Goal: Information Seeking & Learning: Learn about a topic

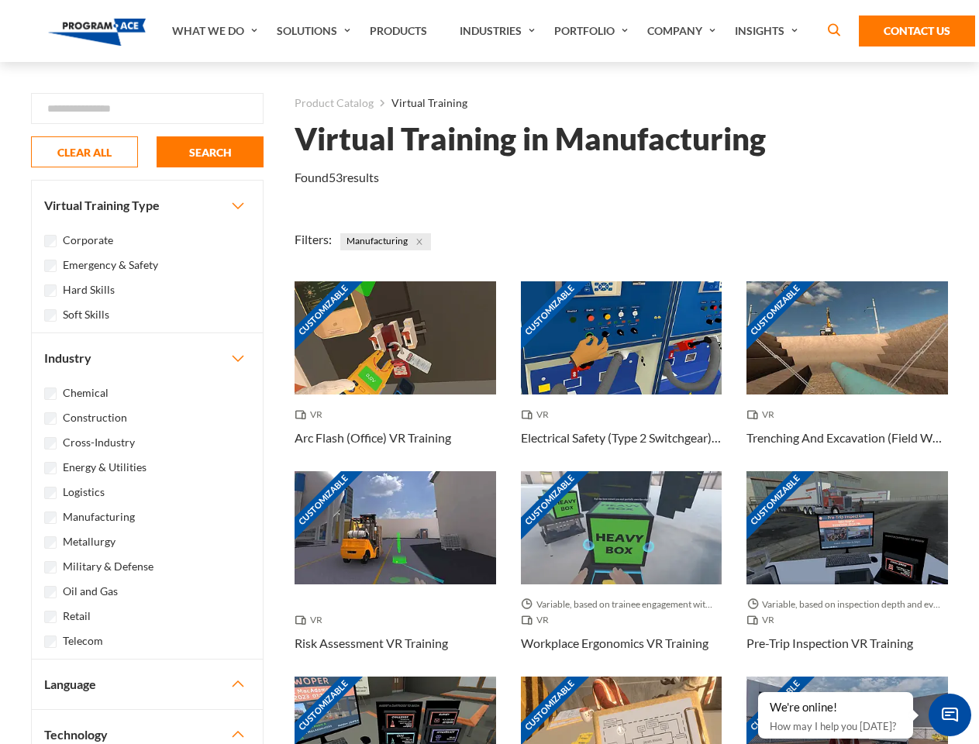
click at [216, 31] on link "What We Do" at bounding box center [216, 31] width 105 height 62
click at [315, 31] on link "Solutions" at bounding box center [315, 31] width 93 height 62
click at [499, 31] on link "Industries" at bounding box center [499, 31] width 95 height 62
click at [684, 31] on link "Company" at bounding box center [683, 31] width 88 height 62
click at [769, 31] on link "Insights" at bounding box center [768, 31] width 82 height 62
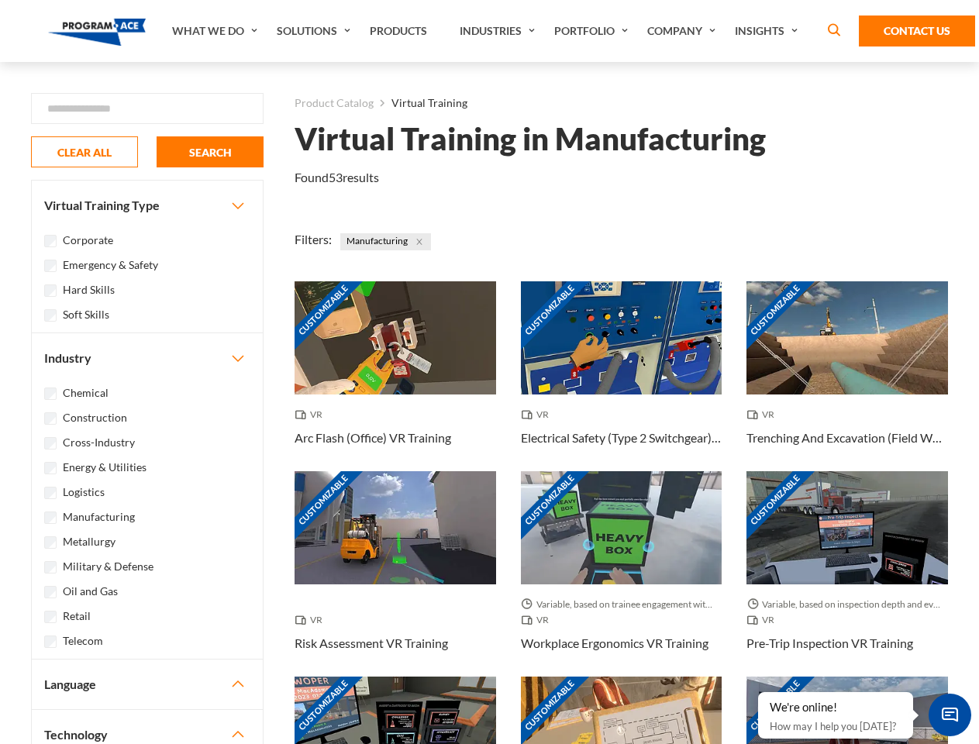
click at [0, 0] on div "Blog White Papers News" at bounding box center [0, 0] width 0 height 0
click at [0, 0] on strong "How Virtual Learning Can Enhance Workforce Productivity: A Guide for L&D Manage…" at bounding box center [0, 0] width 0 height 0
click at [949, 714] on span "Minimize live chat window" at bounding box center [949, 714] width 57 height 57
click at [759, 693] on div "Customizable" at bounding box center [846, 732] width 201 height 113
